Goal: Transaction & Acquisition: Purchase product/service

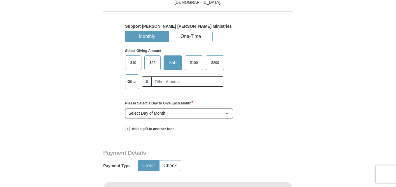
scroll to position [175, 0]
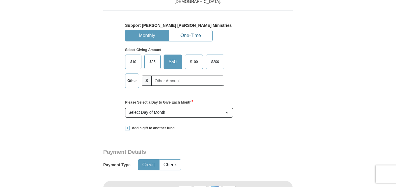
click at [201, 36] on button "One-Time" at bounding box center [190, 35] width 43 height 11
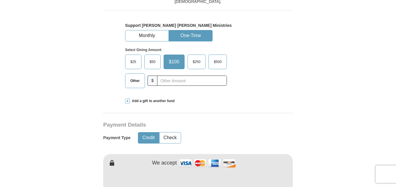
click at [140, 84] on span "Other" at bounding box center [134, 80] width 15 height 9
click at [0, 0] on input "Other" at bounding box center [0, 0] width 0 height 0
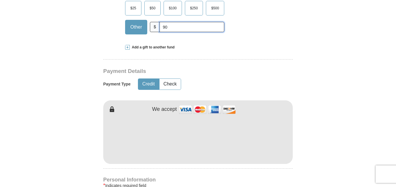
scroll to position [233, 0]
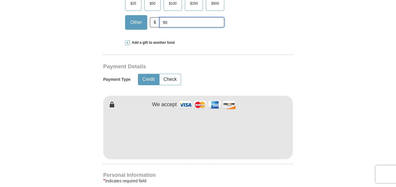
type input "90"
type input "angel"
type input "[PERSON_NAME]"
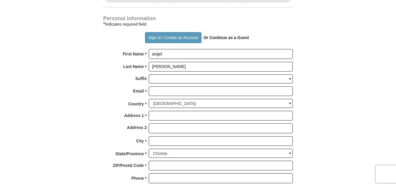
scroll to position [408, 0]
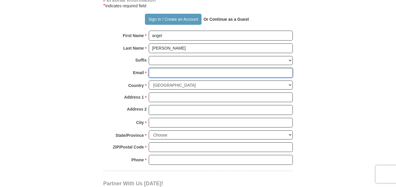
click at [178, 76] on input "Email *" at bounding box center [221, 73] width 144 height 10
type input "[EMAIL_ADDRESS][DOMAIN_NAME]"
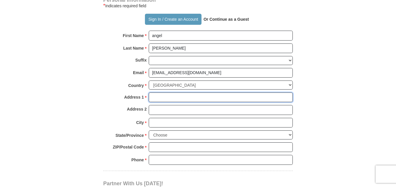
type input "[STREET_ADDRESS]"
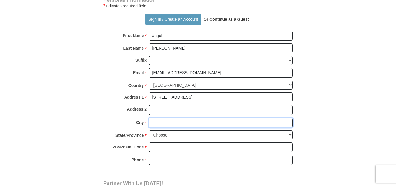
type input "[GEOGRAPHIC_DATA]"
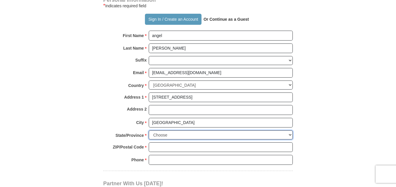
select select "PA"
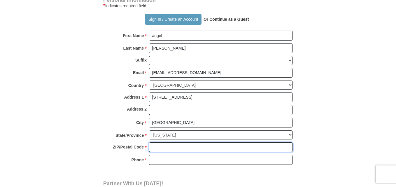
type input "19124"
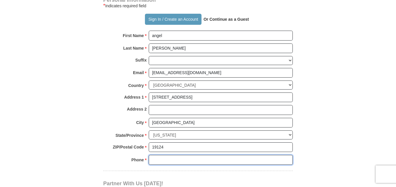
type input "2672350140"
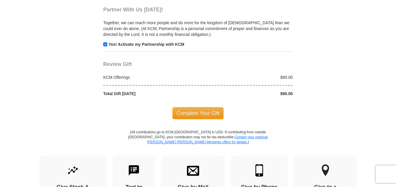
scroll to position [583, 0]
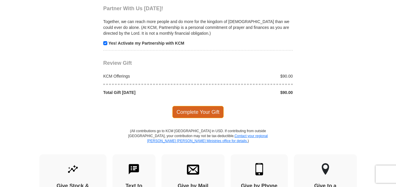
click at [194, 113] on span "Complete Your Gift" at bounding box center [198, 112] width 52 height 12
